Goal: Find specific page/section: Find specific page/section

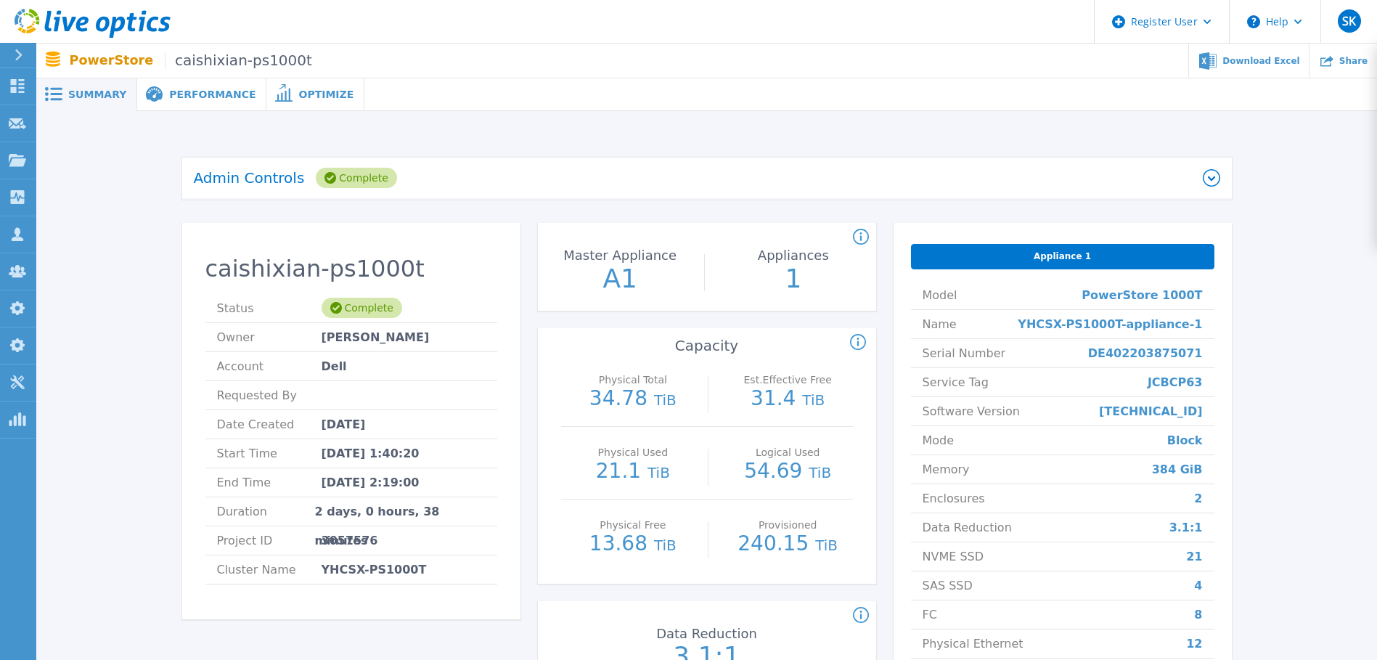
click at [1165, 513] on li "Data Reduction 3.1:1" at bounding box center [1062, 527] width 303 height 29
click at [316, 376] on span "Account" at bounding box center [269, 366] width 105 height 28
click at [20, 163] on icon at bounding box center [17, 160] width 17 height 12
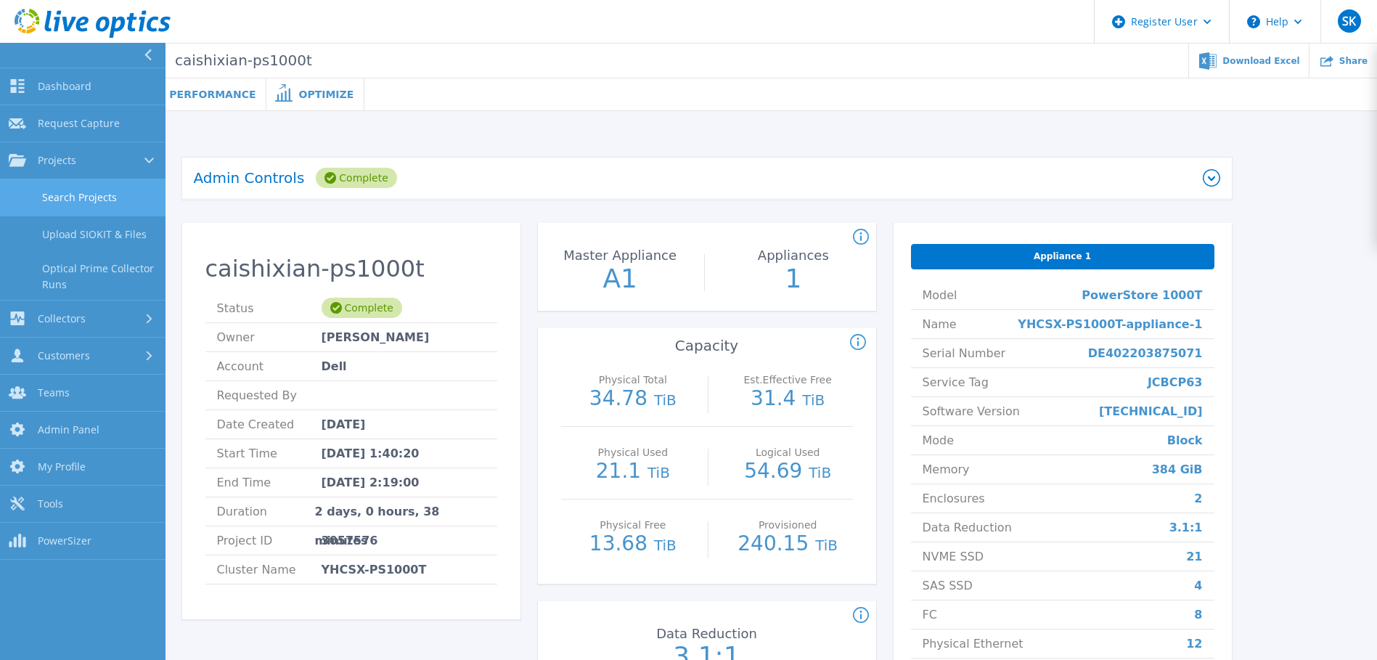
click at [83, 196] on link "Search Projects" at bounding box center [82, 197] width 165 height 37
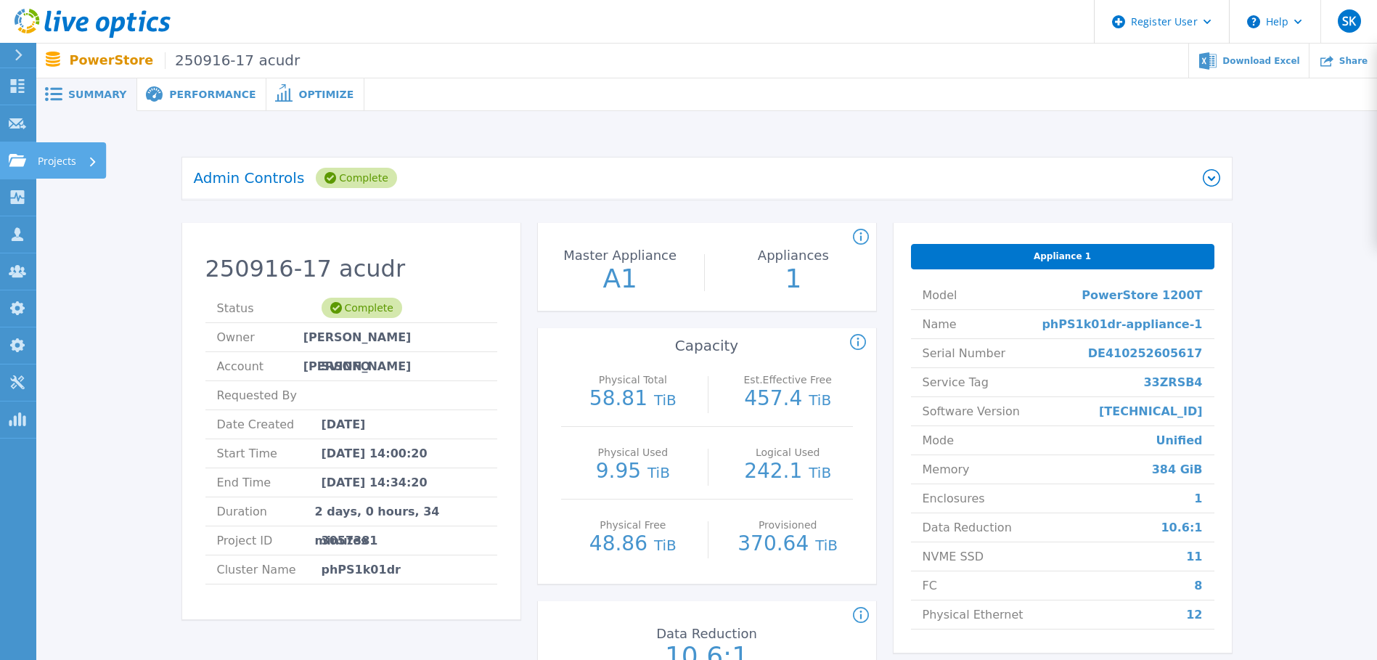
click at [21, 175] on link "Projects Projects" at bounding box center [18, 160] width 36 height 37
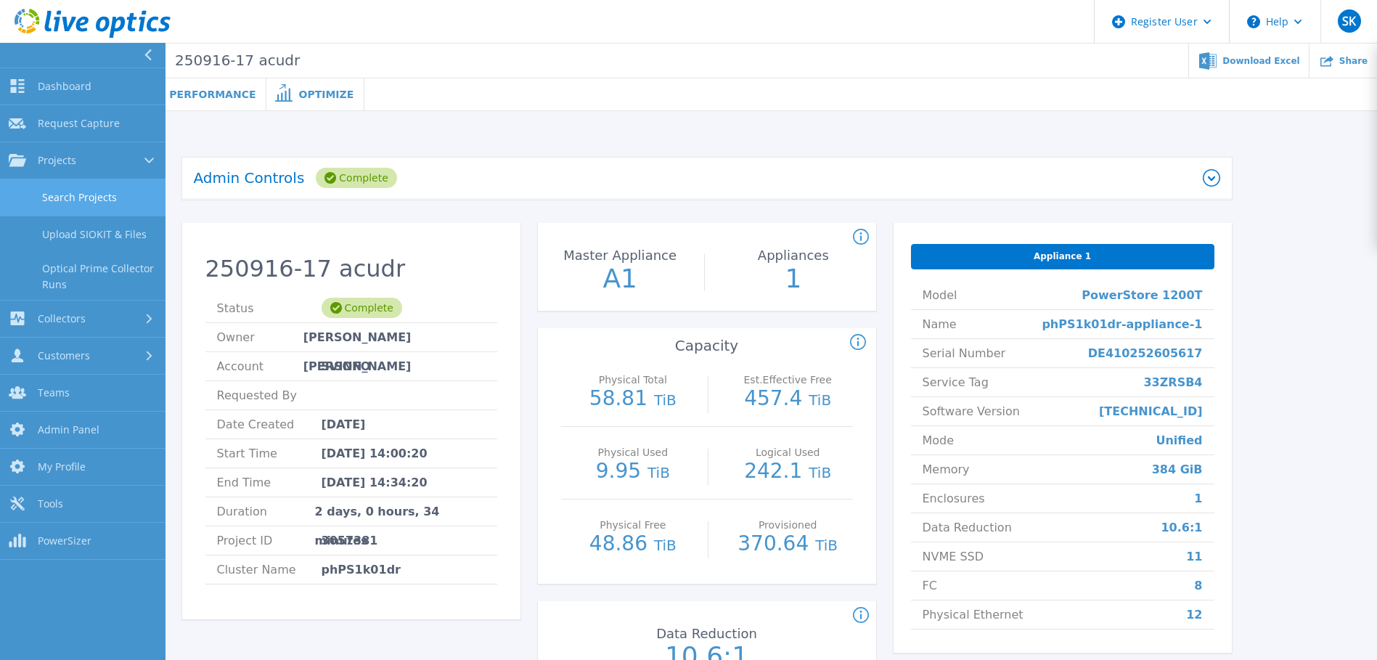
click at [91, 202] on link "Search Projects" at bounding box center [82, 197] width 165 height 37
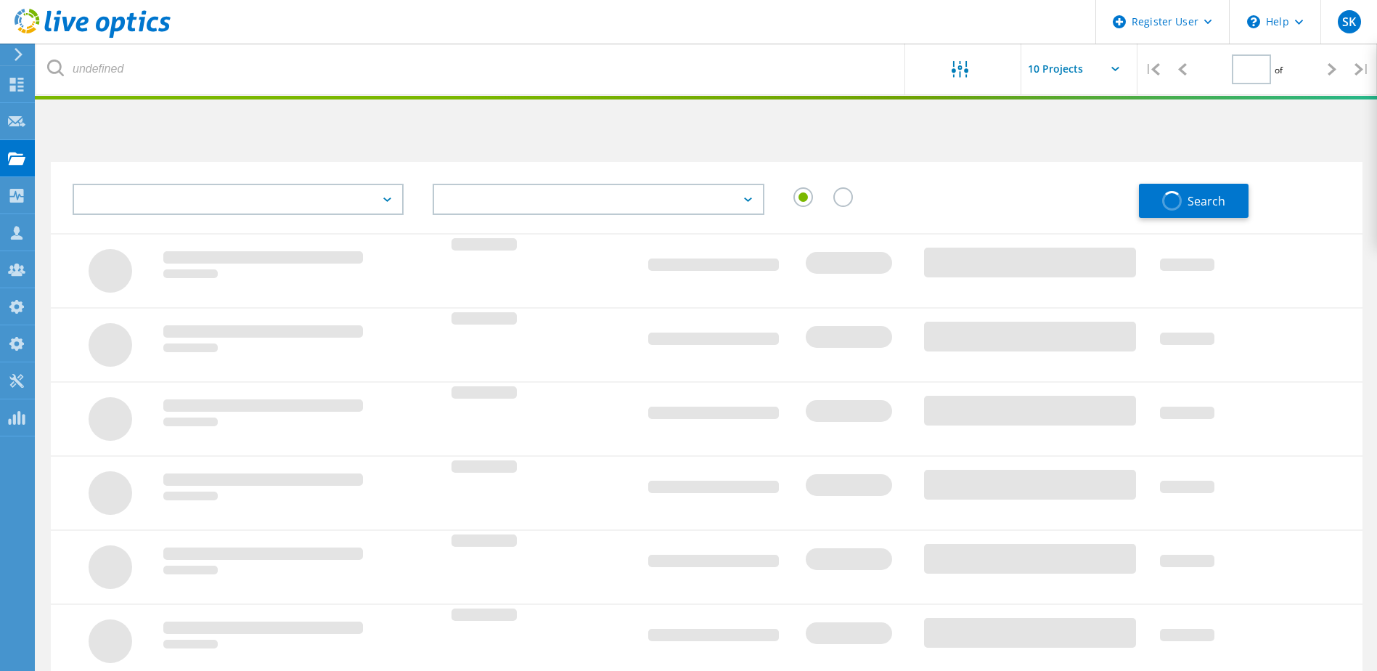
type input "1"
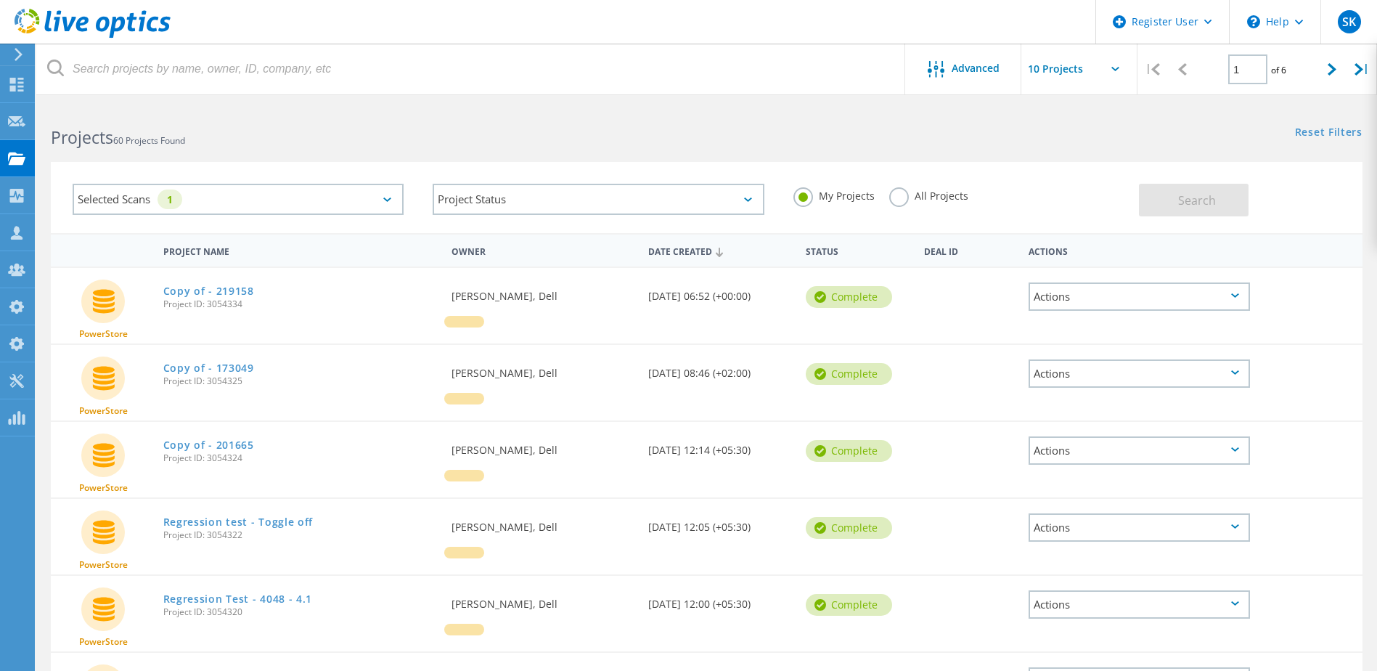
click at [586, 142] on h2 "Projects 60 Projects Found" at bounding box center [371, 138] width 641 height 24
click at [359, 202] on div "Selected Scans 1" at bounding box center [238, 199] width 331 height 31
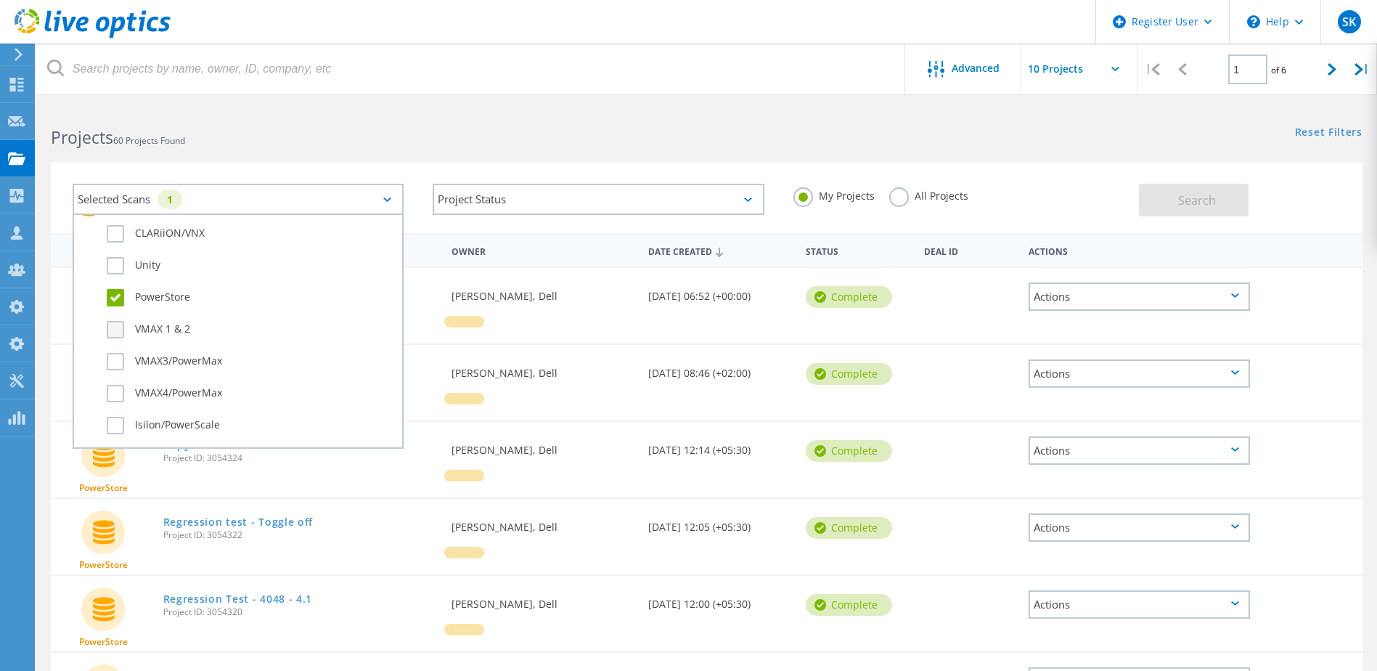
scroll to position [363, 0]
click at [110, 279] on label "PowerStore" at bounding box center [251, 282] width 288 height 17
click at [0, 0] on input "PowerStore" at bounding box center [0, 0] width 0 height 0
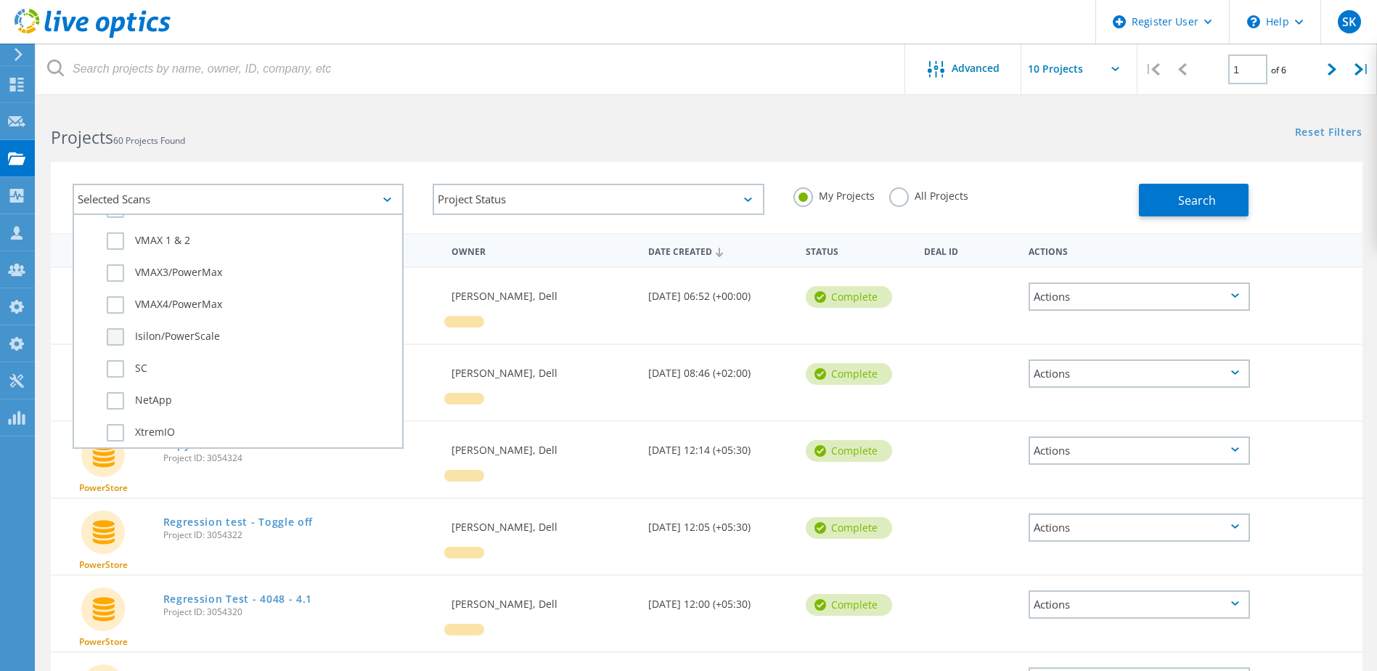
scroll to position [436, 0]
click at [120, 335] on label "Isilon/PowerScale" at bounding box center [251, 337] width 288 height 17
click at [0, 0] on input "Isilon/PowerScale" at bounding box center [0, 0] width 0 height 0
click at [1197, 200] on span "Search" at bounding box center [1197, 200] width 38 height 16
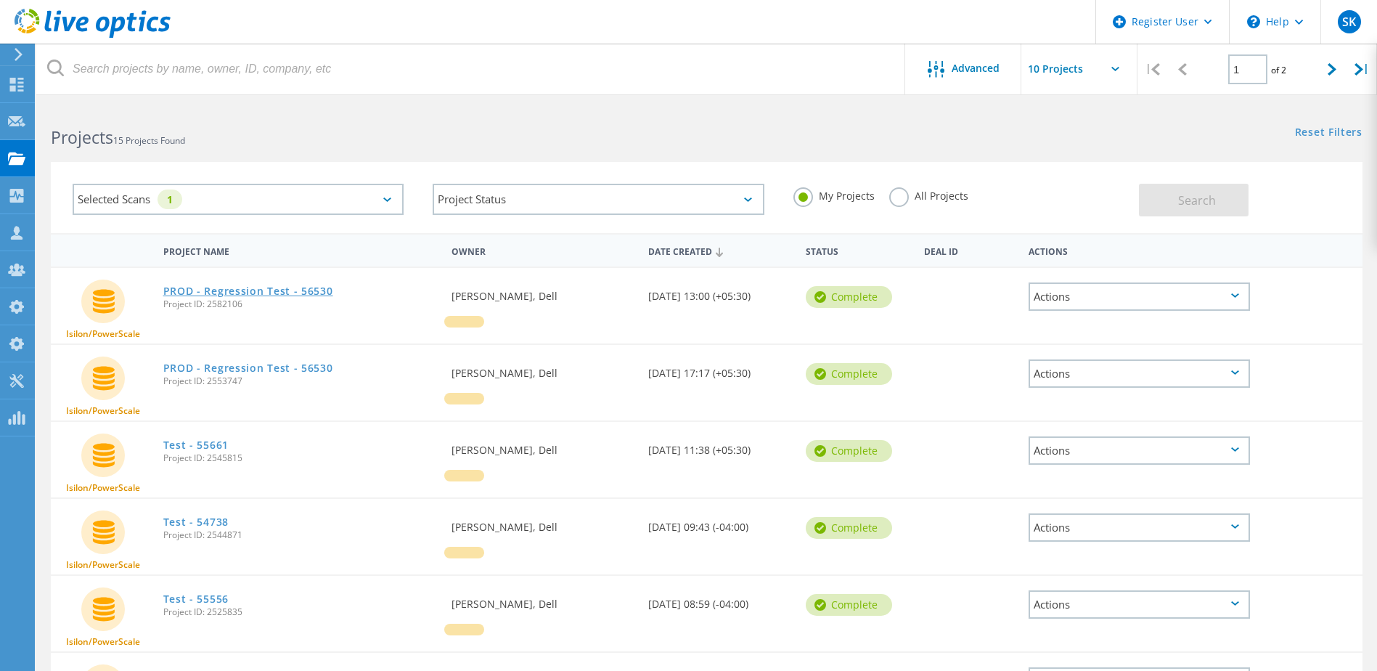
click at [258, 287] on link "PROD - Regression Test - 56530" at bounding box center [248, 291] width 170 height 10
click at [342, 188] on div "Selected Scans 1" at bounding box center [238, 199] width 331 height 31
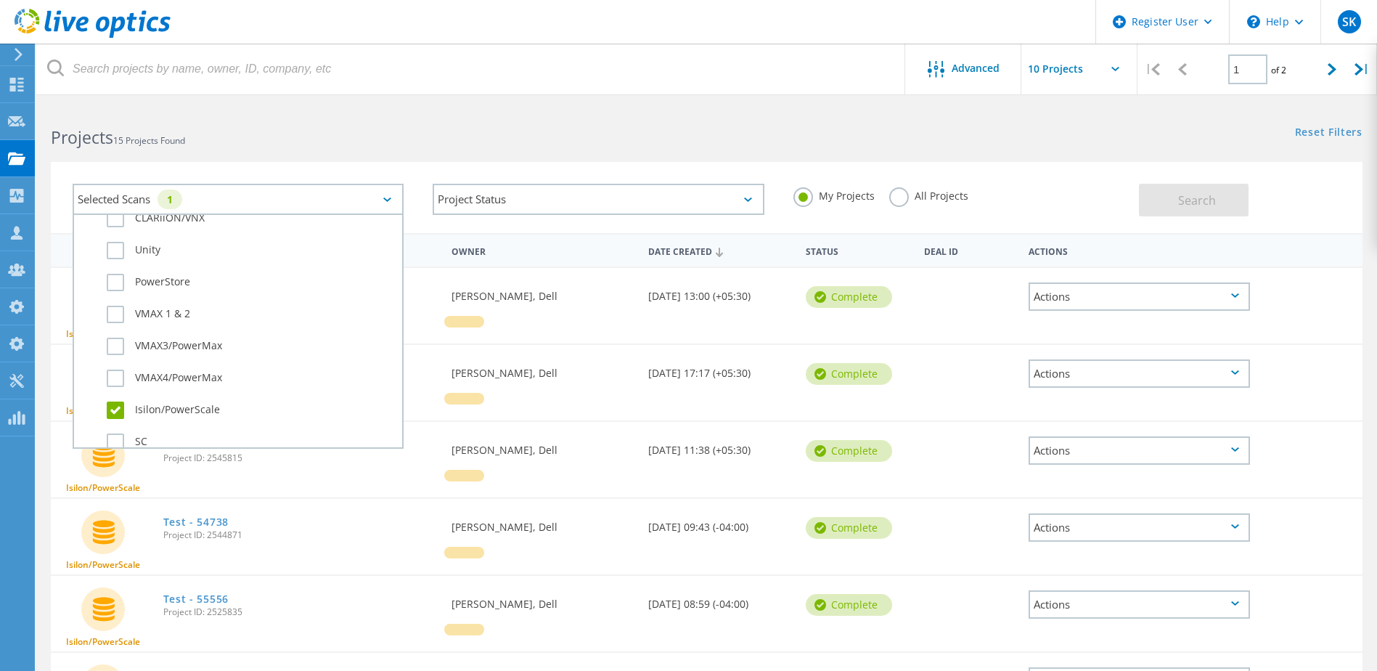
scroll to position [508, 0]
click at [114, 263] on label "Isilon/PowerScale" at bounding box center [251, 264] width 288 height 17
click at [0, 0] on input "Isilon/PowerScale" at bounding box center [0, 0] width 0 height 0
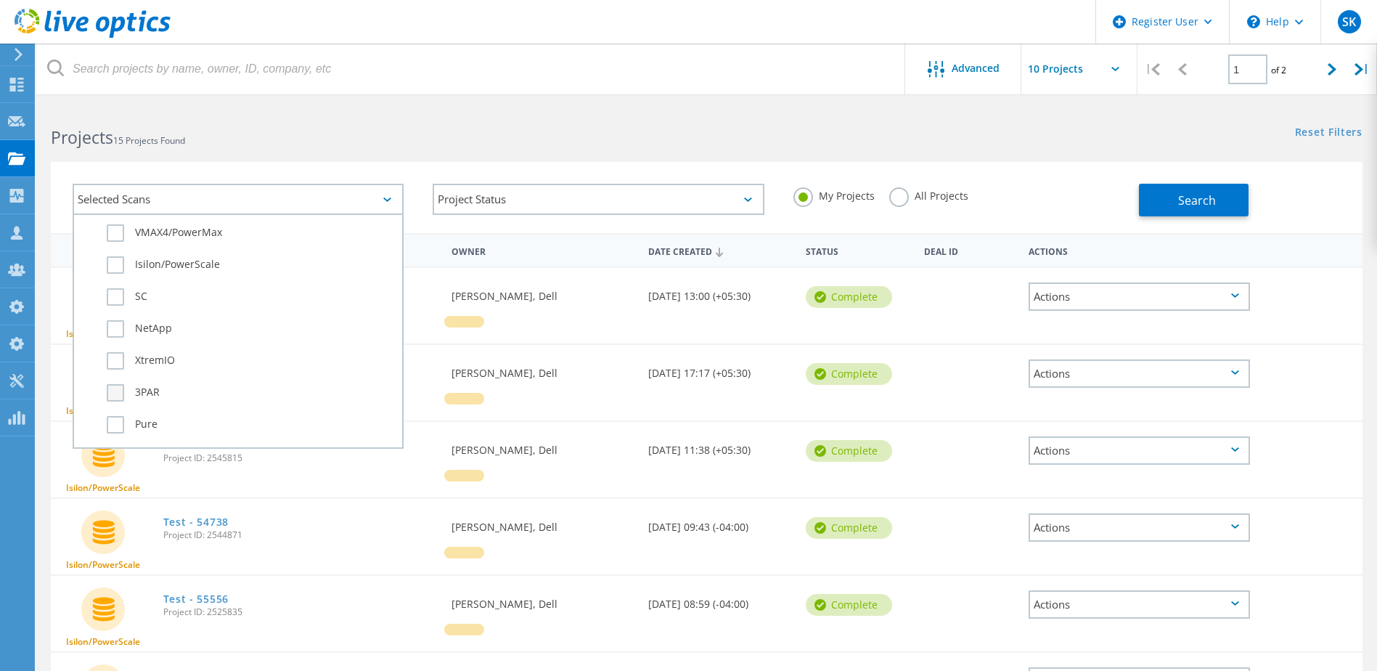
click at [114, 398] on label "3PAR" at bounding box center [251, 392] width 288 height 17
click at [0, 0] on input "3PAR" at bounding box center [0, 0] width 0 height 0
click at [1193, 212] on button "Search" at bounding box center [1194, 200] width 110 height 33
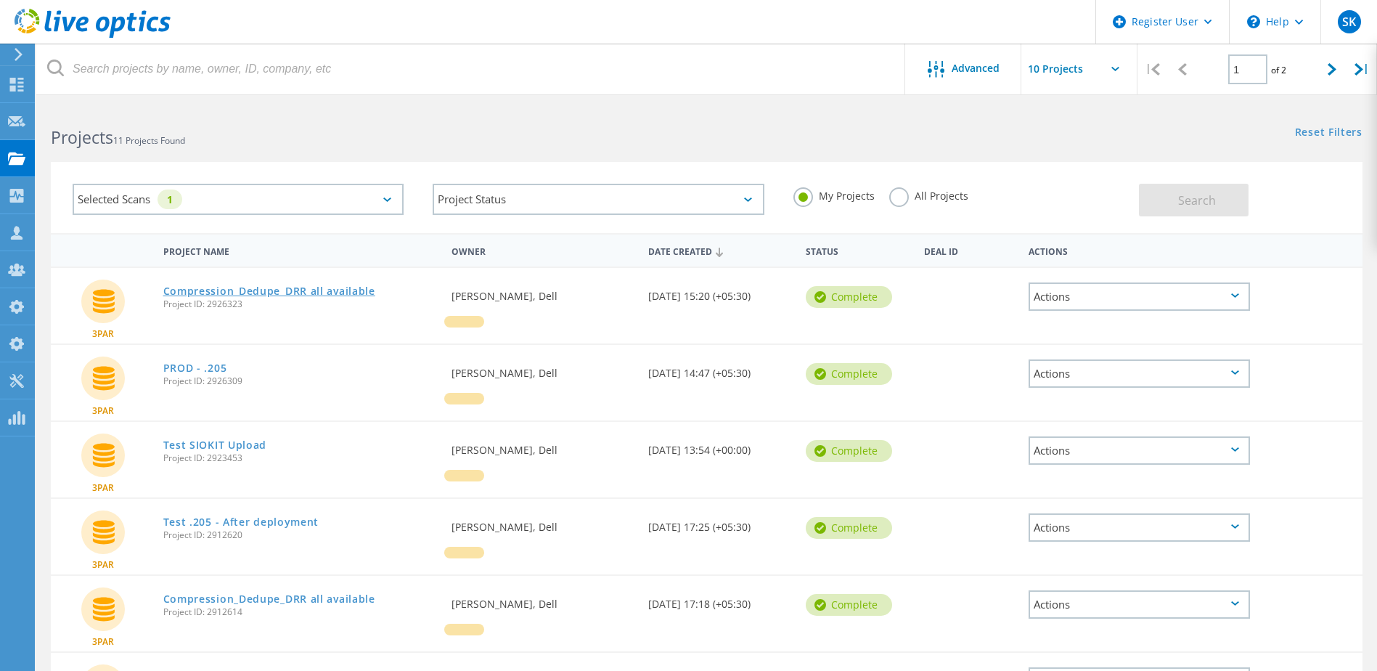
click at [323, 286] on link "Compression_Dedupe_DRR all available" at bounding box center [269, 291] width 212 height 10
